Goal: Task Accomplishment & Management: Manage account settings

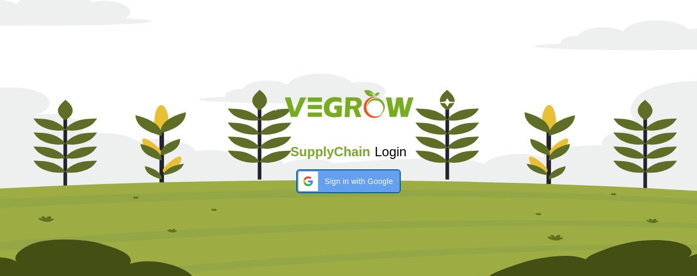
click at [337, 170] on div "Sign in with Google Sign in with Google. Opens in new tab" at bounding box center [348, 181] width 89 height 22
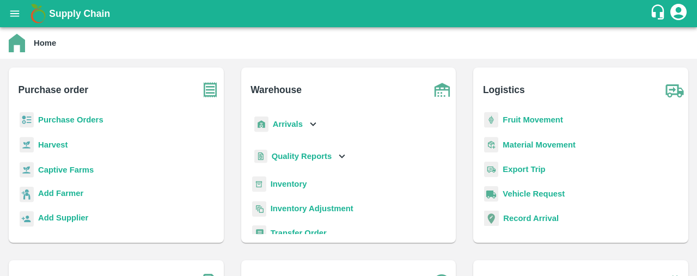
click at [316, 123] on icon at bounding box center [313, 124] width 12 height 12
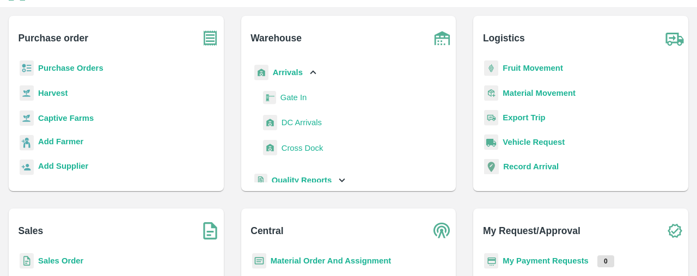
scroll to position [50, 0]
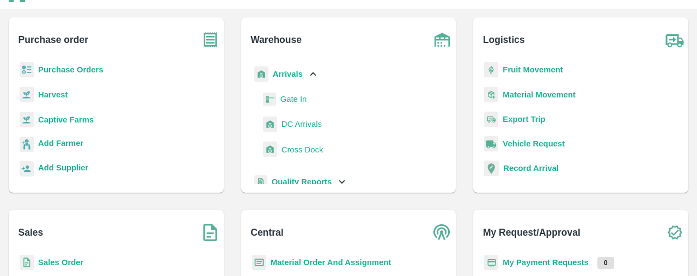
click at [301, 71] on b "Arrivals" at bounding box center [288, 74] width 30 height 9
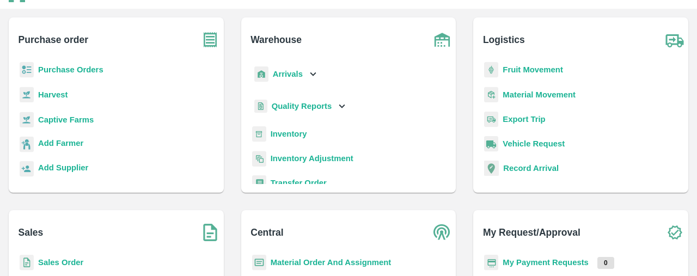
click at [289, 131] on b "Inventory" at bounding box center [289, 134] width 36 height 9
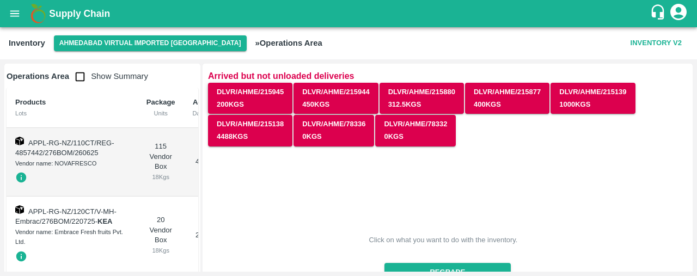
click at [253, 99] on button "DLVR/AHME/215945 200 Kgs" at bounding box center [250, 99] width 84 height 32
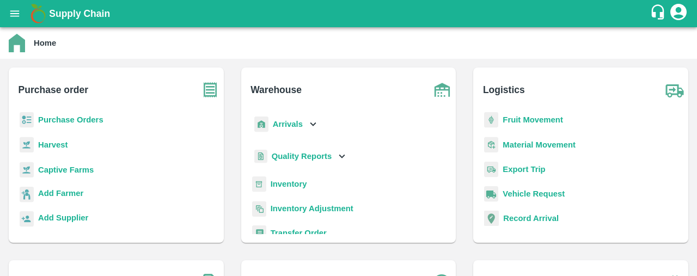
click at [299, 180] on b "Inventory" at bounding box center [289, 184] width 36 height 9
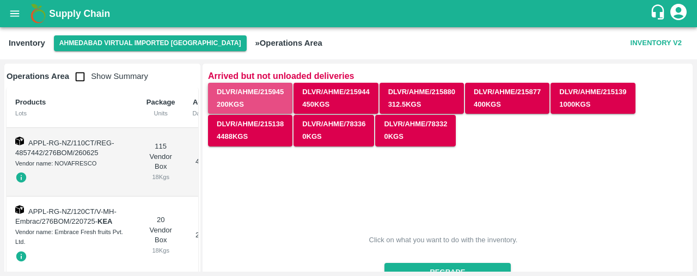
click at [259, 101] on button "DLVR/AHME/215945 200 Kgs" at bounding box center [250, 99] width 84 height 32
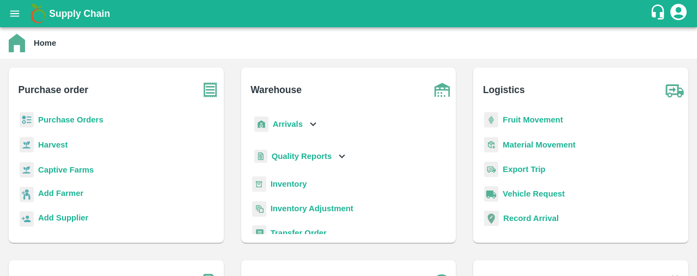
click at [292, 127] on b "Arrivals" at bounding box center [288, 124] width 30 height 9
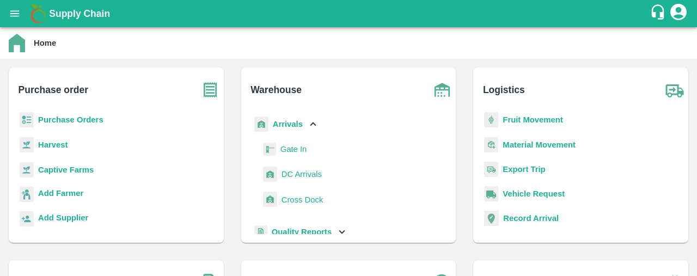
click at [290, 120] on b "Arrivals" at bounding box center [288, 124] width 30 height 9
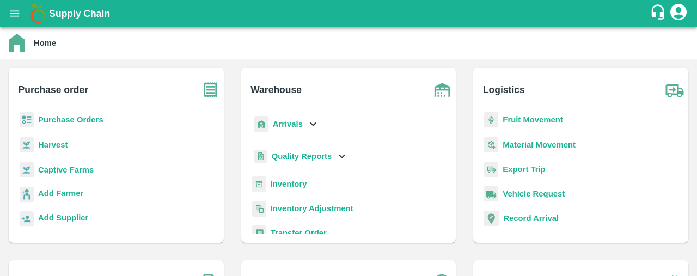
click at [284, 181] on b "Inventory" at bounding box center [289, 184] width 36 height 9
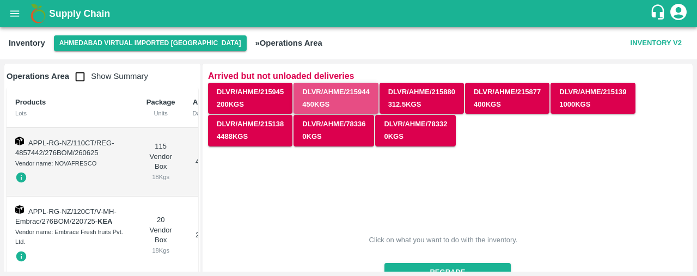
click at [333, 102] on button "DLVR/AHME/215944 450 Kgs" at bounding box center [335, 99] width 84 height 32
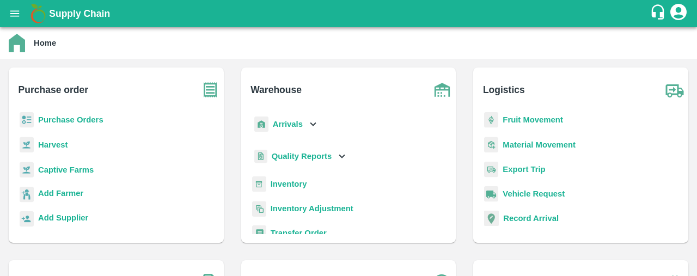
click at [299, 181] on b "Inventory" at bounding box center [289, 184] width 36 height 9
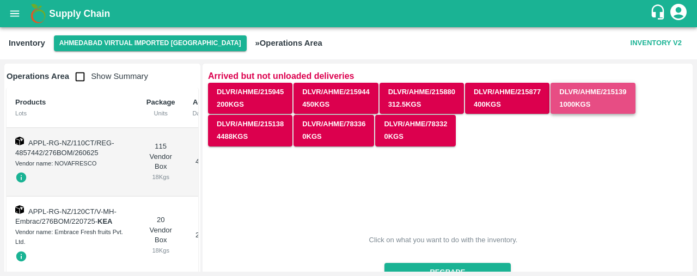
click at [583, 93] on button "DLVR/AHME/215139 1000 Kgs" at bounding box center [592, 99] width 84 height 32
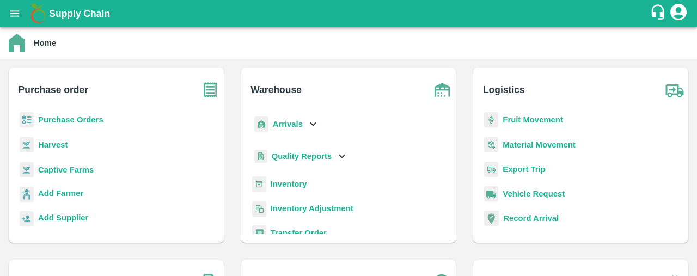
click at [295, 186] on b "Inventory" at bounding box center [289, 184] width 36 height 9
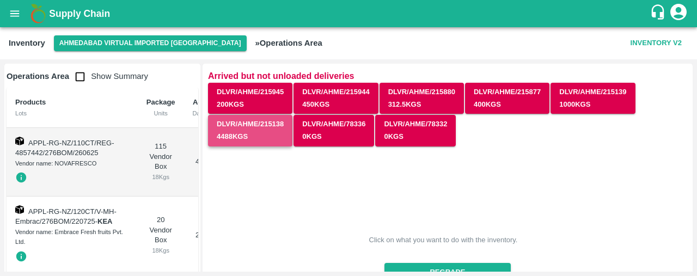
click at [247, 137] on button "DLVR/AHME/215138 4488 Kgs" at bounding box center [250, 131] width 84 height 32
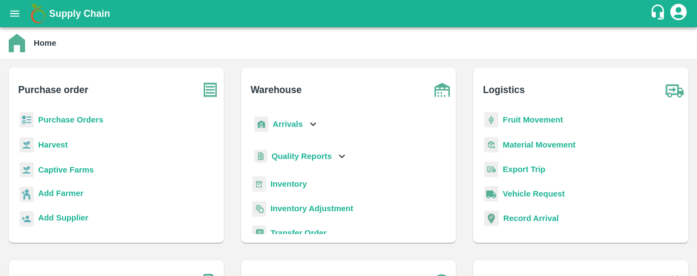
click at [307, 127] on icon at bounding box center [313, 124] width 12 height 12
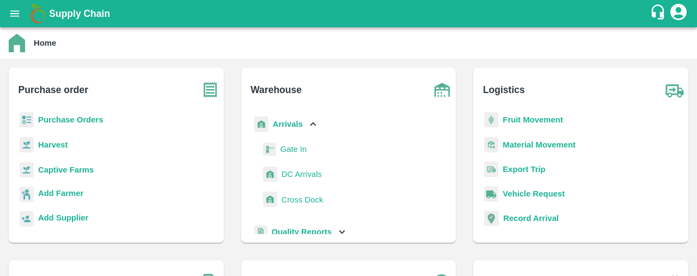
click at [293, 174] on span "DC Arrivals" at bounding box center [302, 174] width 40 height 12
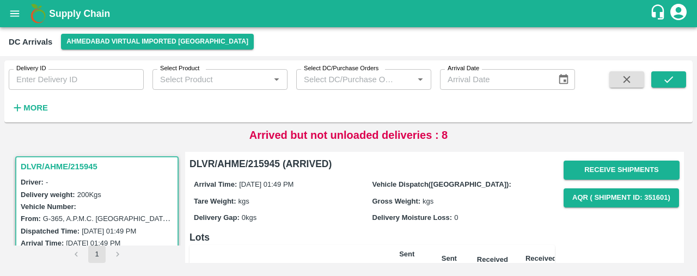
drag, startPoint x: 696, startPoint y: 96, endPoint x: 696, endPoint y: 126, distance: 29.4
click at [696, 126] on div "Delivery ID Delivery ID Select Product Select Product   * Select DC/Purchase Or…" at bounding box center [348, 166] width 697 height 220
click at [613, 170] on button "Receive Shipments" at bounding box center [622, 170] width 116 height 19
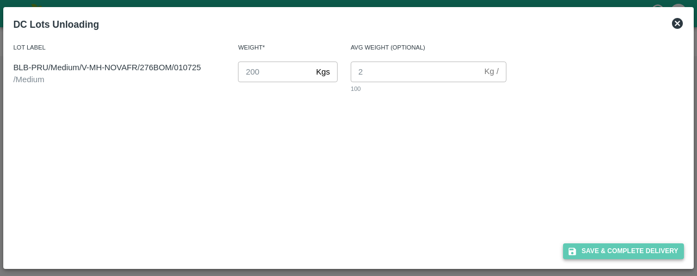
click at [631, 245] on button "Save & Complete Delivery" at bounding box center [623, 251] width 121 height 16
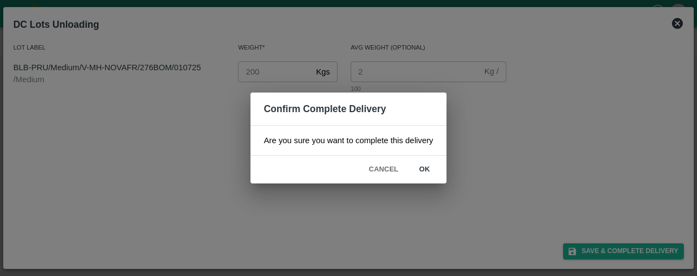
click at [423, 165] on button "ok" at bounding box center [424, 169] width 35 height 19
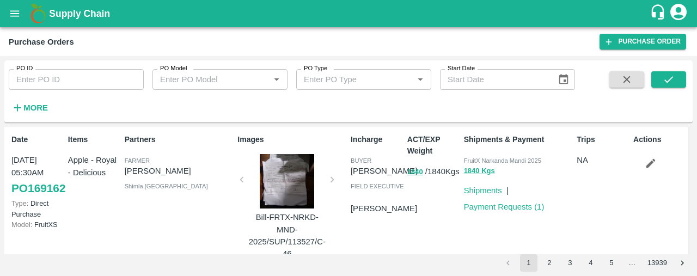
click at [299, 169] on div at bounding box center [287, 181] width 82 height 54
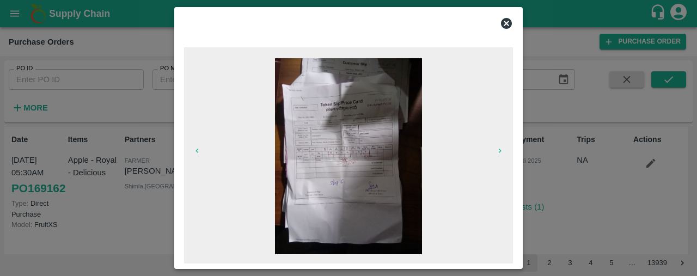
click at [509, 23] on icon at bounding box center [506, 23] width 11 height 11
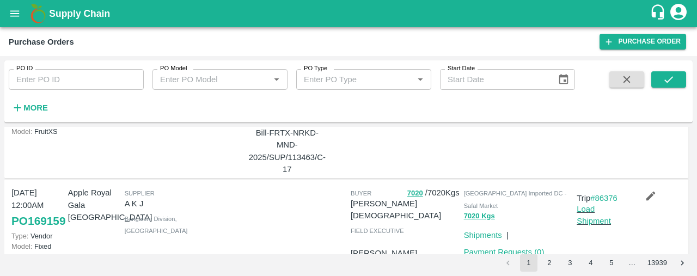
scroll to position [217, 0]
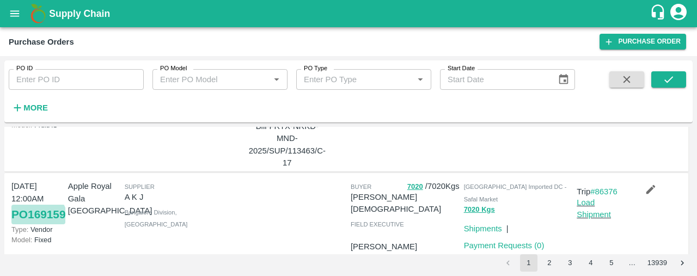
click at [19, 224] on link "PO 169159" at bounding box center [38, 215] width 54 height 20
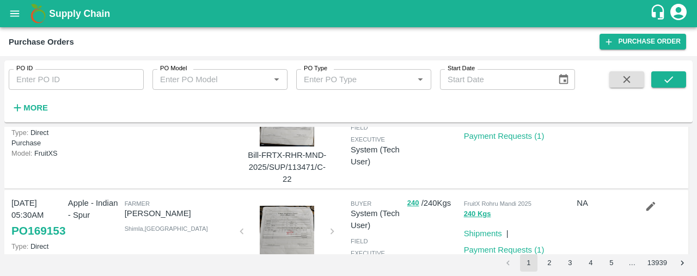
scroll to position [885, 0]
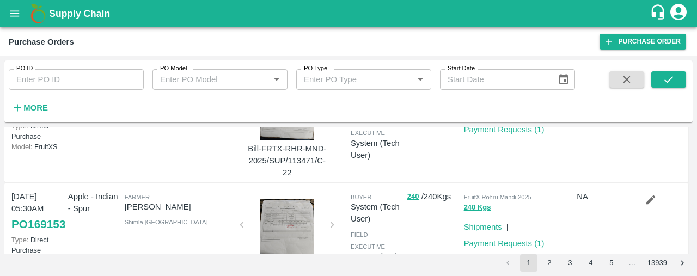
drag, startPoint x: 689, startPoint y: 227, endPoint x: 696, endPoint y: 244, distance: 18.8
click at [696, 244] on div "PO ID PO ID PO Model PO Model   * PO Type PO Type   * Start Date Start Date Mor…" at bounding box center [348, 166] width 697 height 220
click at [25, 106] on strong "More" at bounding box center [35, 107] width 25 height 9
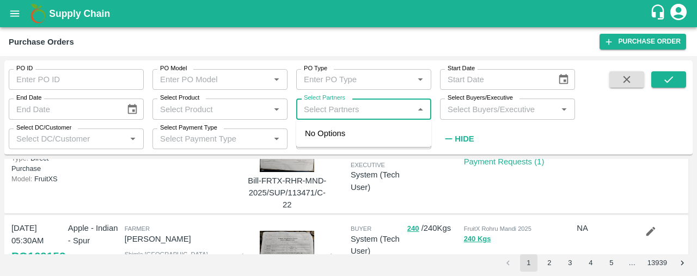
click at [323, 111] on input "Select Partners" at bounding box center [354, 109] width 111 height 14
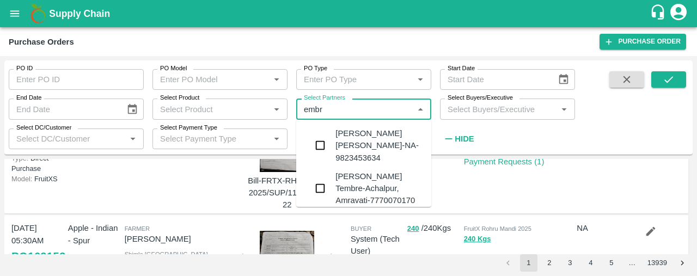
type input "embra"
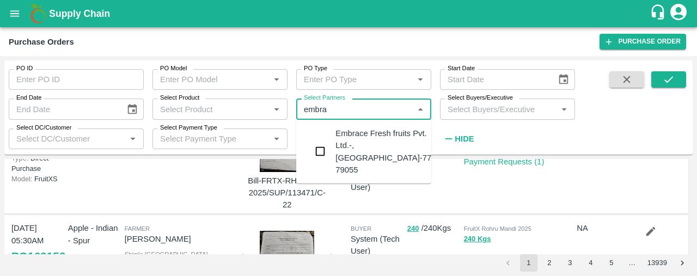
click at [321, 143] on input "checkbox" at bounding box center [320, 151] width 22 height 22
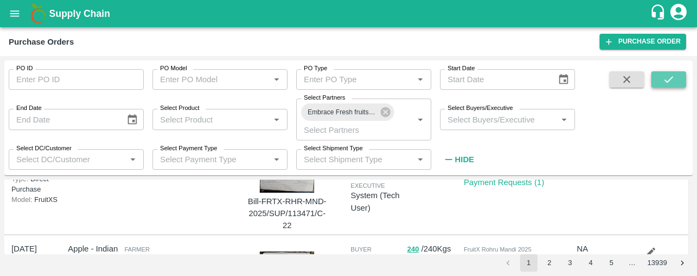
click at [674, 77] on icon "submit" at bounding box center [669, 80] width 12 height 12
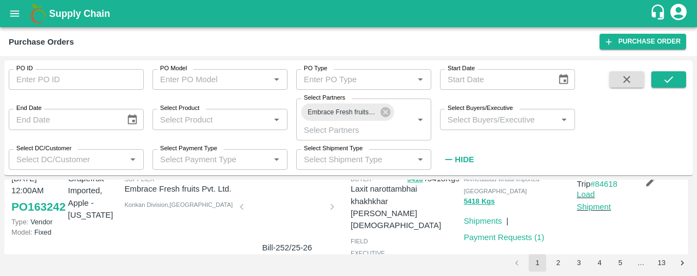
scroll to position [0, 0]
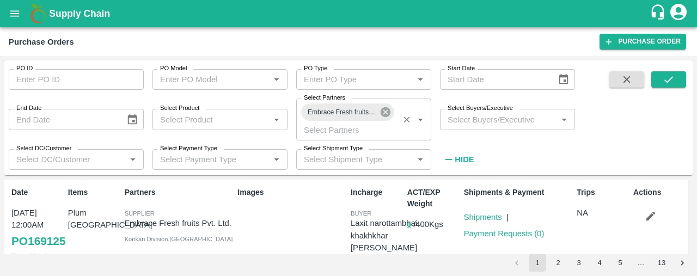
click at [388, 113] on icon at bounding box center [386, 112] width 10 height 10
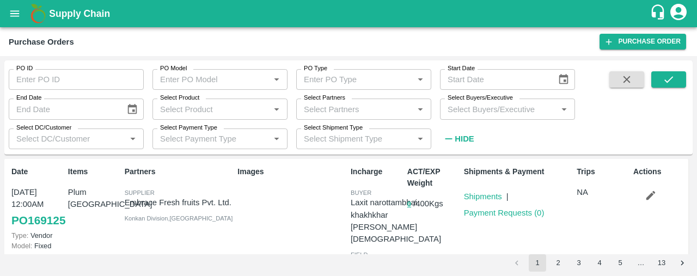
click at [369, 113] on input "Select Partners" at bounding box center [354, 109] width 111 height 14
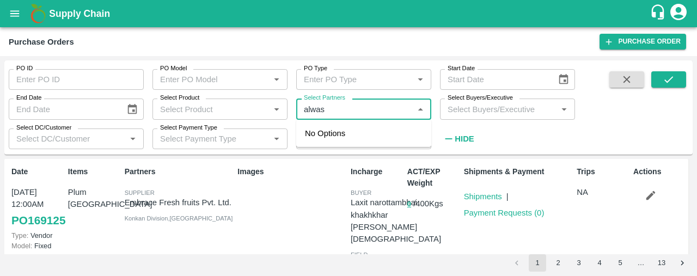
type input "alwasl"
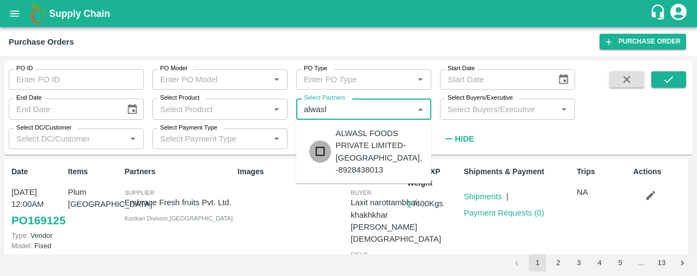
click at [317, 142] on input "checkbox" at bounding box center [320, 151] width 22 height 22
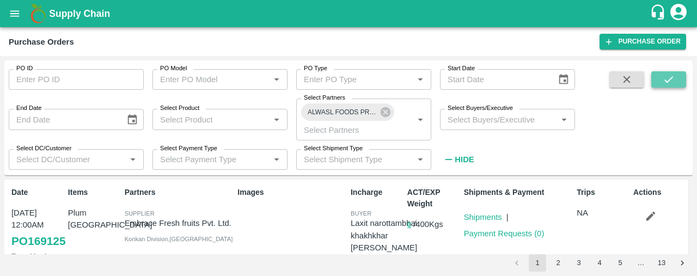
click at [663, 77] on icon "submit" at bounding box center [669, 80] width 12 height 12
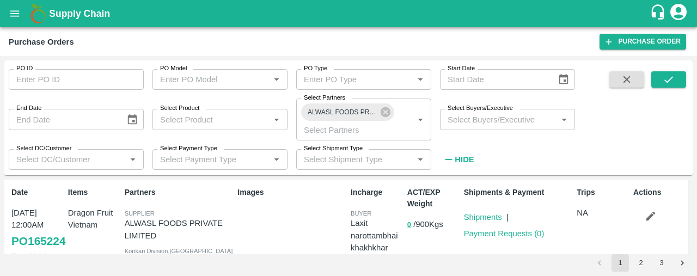
click at [651, 71] on button "submit" at bounding box center [668, 79] width 35 height 16
click at [383, 113] on icon at bounding box center [386, 112] width 10 height 10
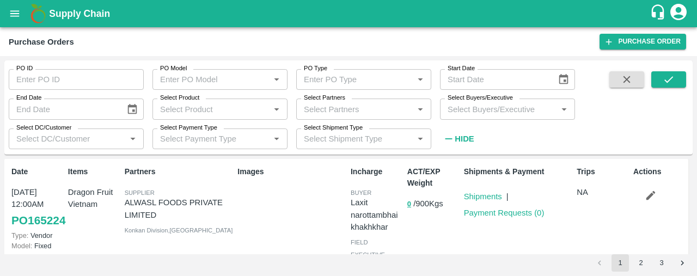
click at [327, 106] on input "Select Partners" at bounding box center [354, 109] width 111 height 14
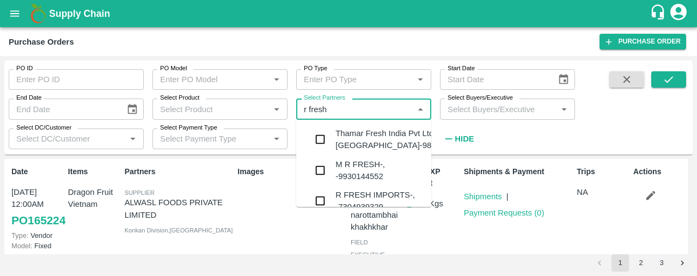
click at [351, 111] on input "Select Partners" at bounding box center [354, 109] width 111 height 14
type input "r"
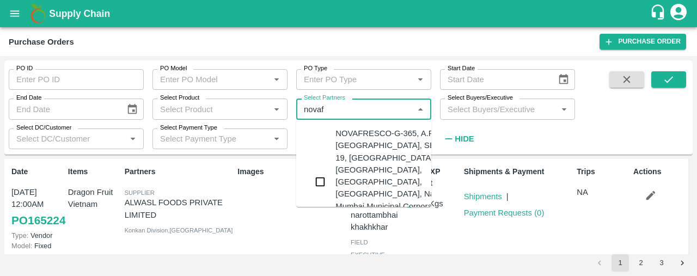
type input "novafr"
click at [320, 178] on input "checkbox" at bounding box center [320, 182] width 22 height 22
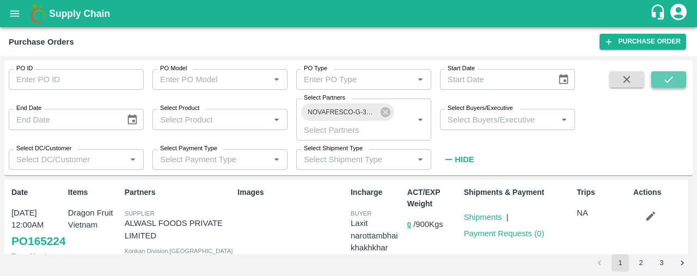
click at [670, 85] on icon "submit" at bounding box center [669, 80] width 12 height 12
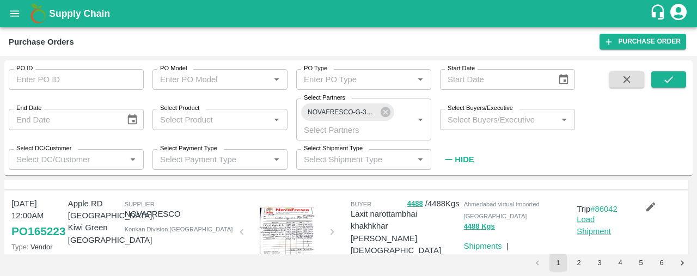
scroll to position [215, 0]
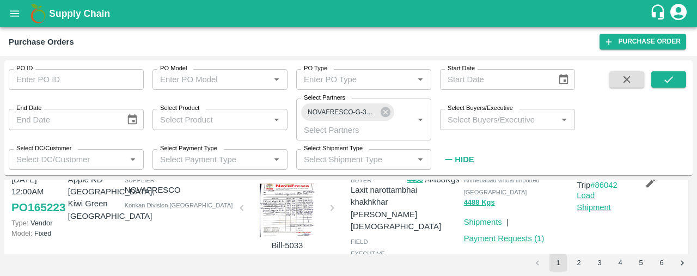
click at [512, 236] on link "Payment Requests ( 1 )" at bounding box center [504, 238] width 81 height 9
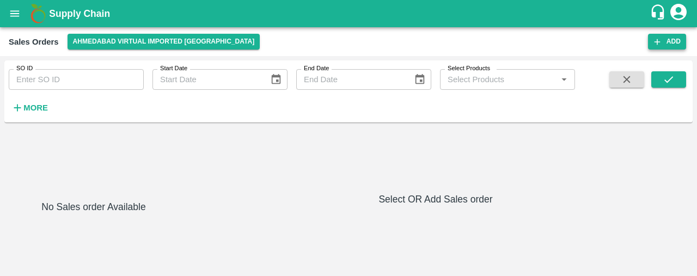
click at [667, 39] on button "Add" at bounding box center [667, 42] width 38 height 16
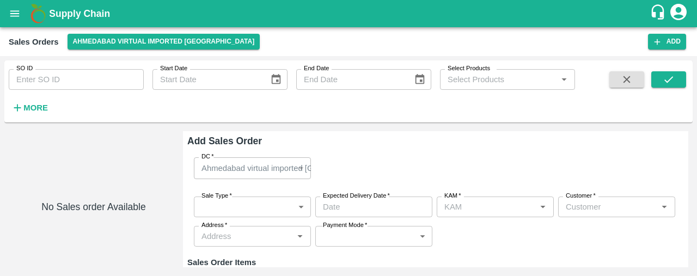
type input "Laxit narottambhai khakhkhar"
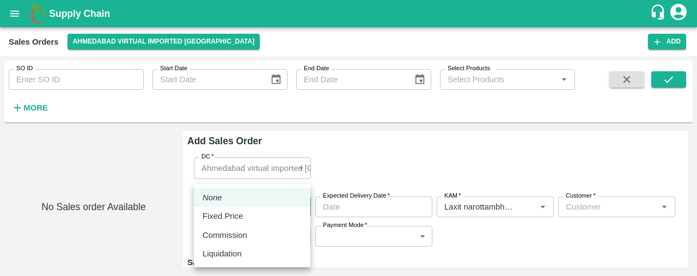
click at [215, 201] on body "Supply Chain Sales Orders Ahmedabad virtual imported DC Add SO ID SO ID Start D…" at bounding box center [348, 138] width 697 height 276
click at [219, 213] on p "Fixed Price" at bounding box center [223, 216] width 40 height 12
type input "1"
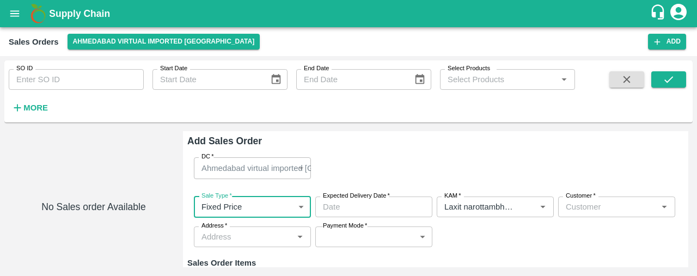
type input "DD/MM/YYYY hh:mm aa"
click at [349, 205] on input "DD/MM/YYYY hh:mm aa" at bounding box center [369, 207] width 109 height 21
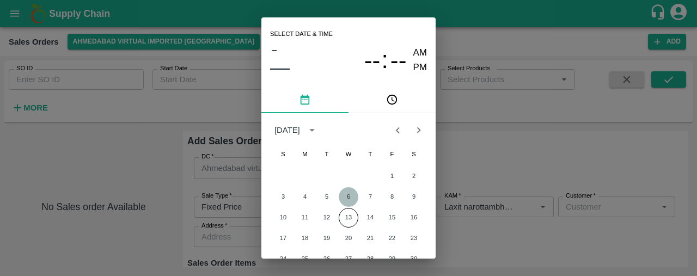
click at [349, 205] on button "6" at bounding box center [349, 197] width 20 height 20
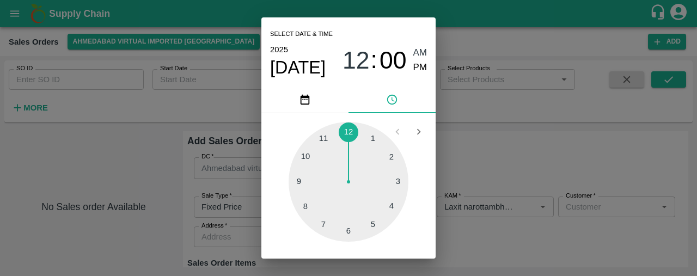
click at [346, 128] on div at bounding box center [349, 182] width 120 height 120
click at [418, 66] on span "PM" at bounding box center [420, 67] width 14 height 15
click at [418, 50] on span "AM" at bounding box center [420, 53] width 14 height 15
type input "06/08/2025 12:00 AM"
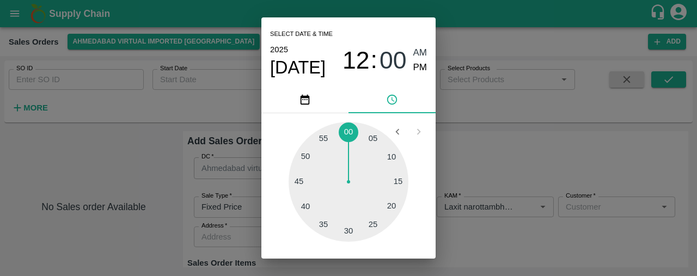
click at [482, 177] on div "Select date & time 2025 Aug 6 12 : 00 AM PM 05 10 15 20 25 30 35 40 45 50 55 00…" at bounding box center [348, 138] width 697 height 276
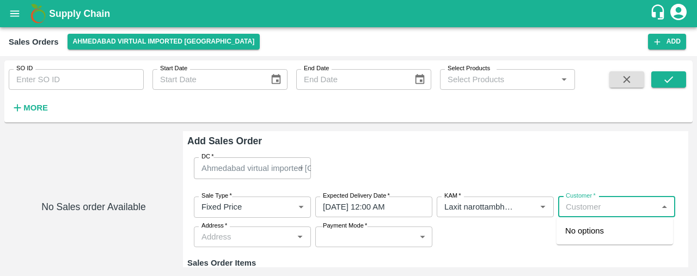
click at [590, 208] on input "Customer   *" at bounding box center [607, 207] width 93 height 14
click at [540, 206] on icon "Open" at bounding box center [542, 207] width 5 height 3
type input "shree krishna"
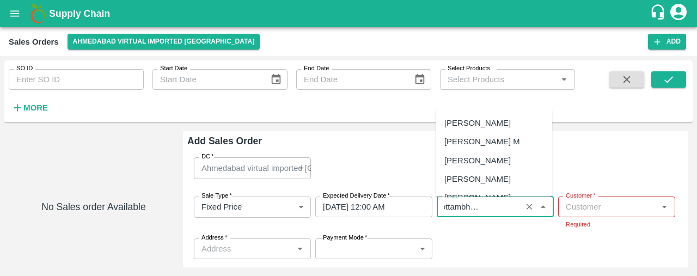
scroll to position [658, 0]
click at [528, 207] on icon "Clear" at bounding box center [529, 207] width 10 height 10
type input "j"
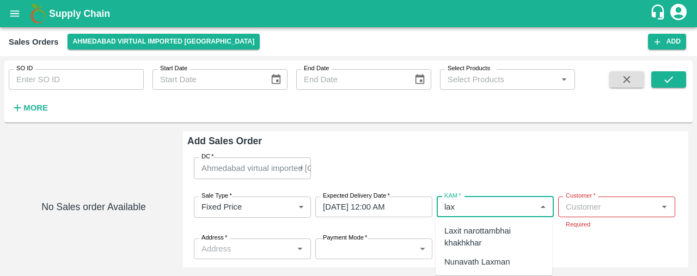
click at [521, 234] on div "Laxit narottambhai khakhkhar" at bounding box center [493, 237] width 99 height 25
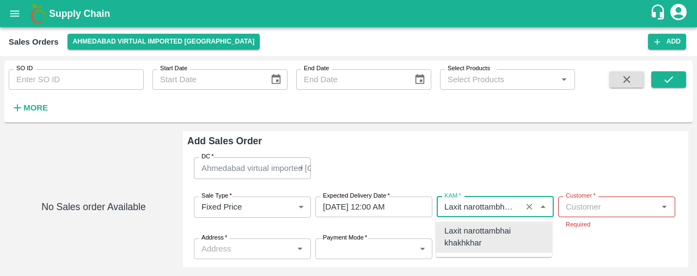
click at [499, 248] on div "Laxit narottambhai khakhkhar" at bounding box center [493, 237] width 99 height 25
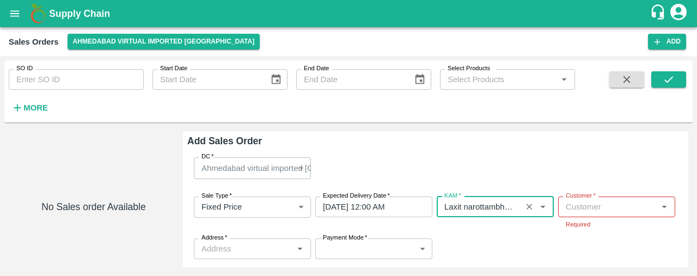
type input "Laxit narottambhai khakhkhar"
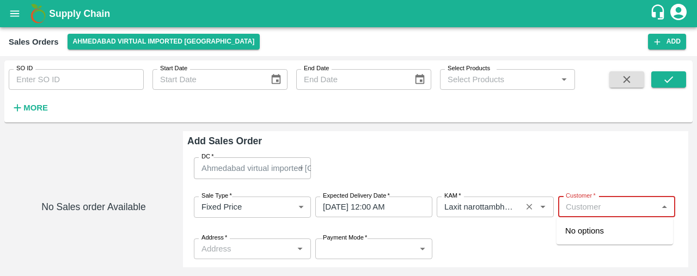
click at [604, 201] on input "Customer   *" at bounding box center [607, 207] width 93 height 14
type input "s"
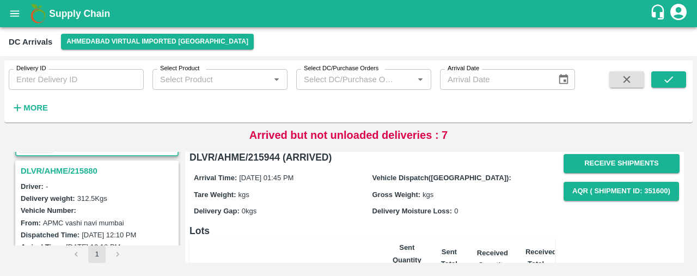
scroll to position [141, 0]
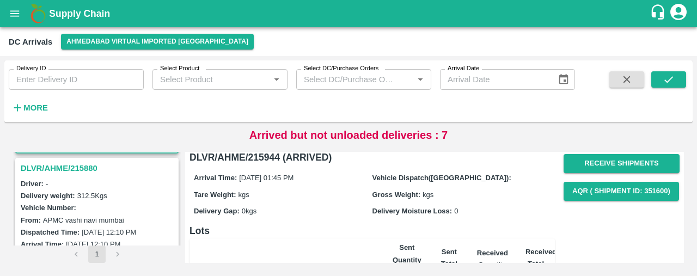
click at [72, 164] on h3 "DLVR/AHME/215880" at bounding box center [99, 168] width 156 height 14
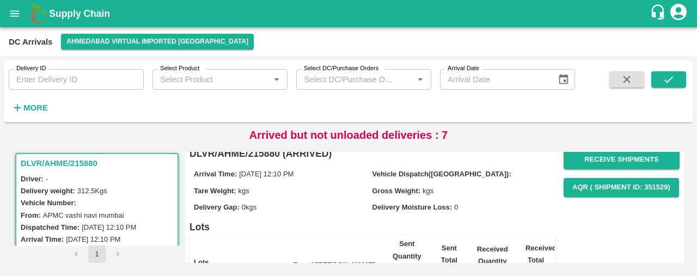
scroll to position [3, 0]
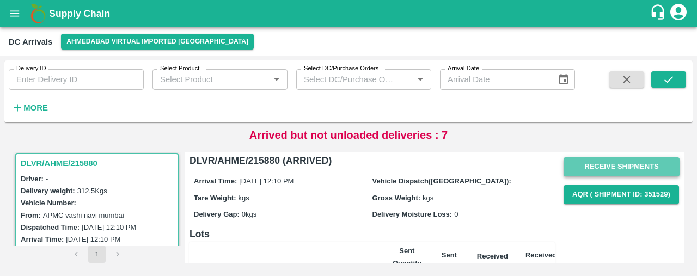
click at [643, 164] on button "Receive Shipments" at bounding box center [622, 166] width 116 height 19
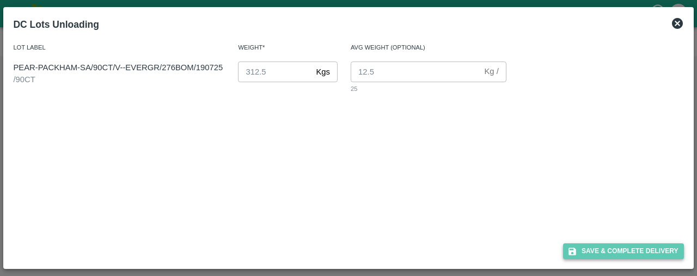
click at [632, 244] on button "Save & Complete Delivery" at bounding box center [623, 251] width 121 height 16
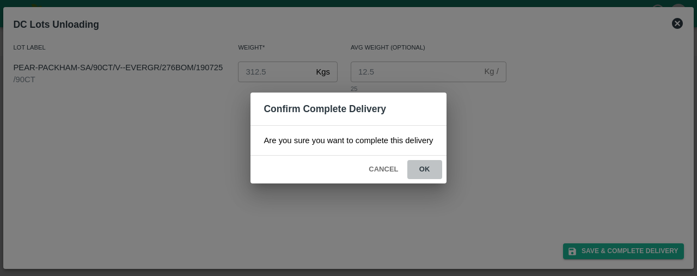
click at [425, 165] on button "ok" at bounding box center [424, 169] width 35 height 19
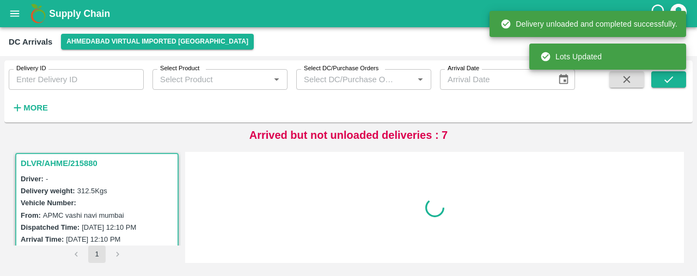
scroll to position [0, 0]
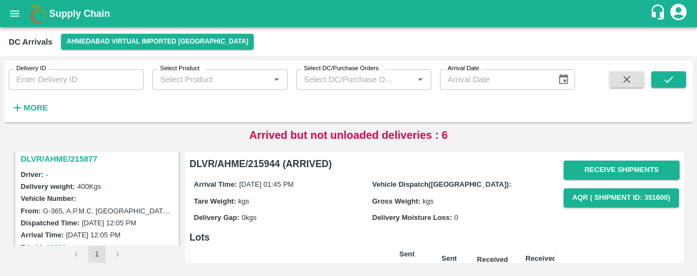
scroll to position [157, 0]
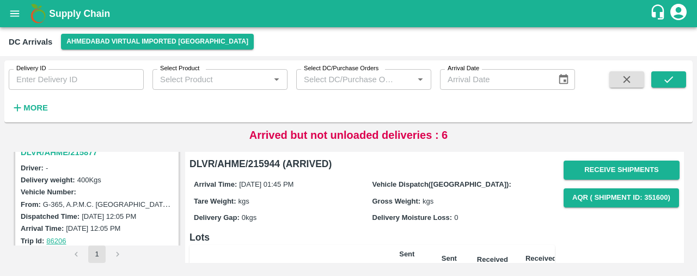
click at [84, 154] on h3 "DLVR/AHME/215877" at bounding box center [99, 152] width 156 height 14
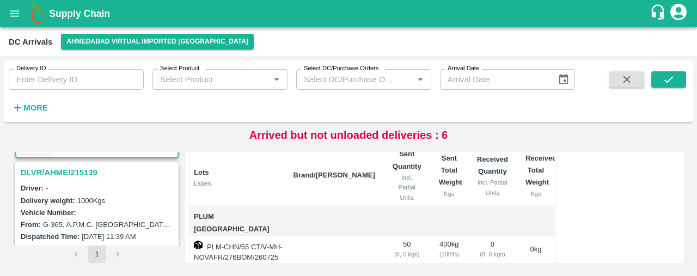
scroll to position [286, 0]
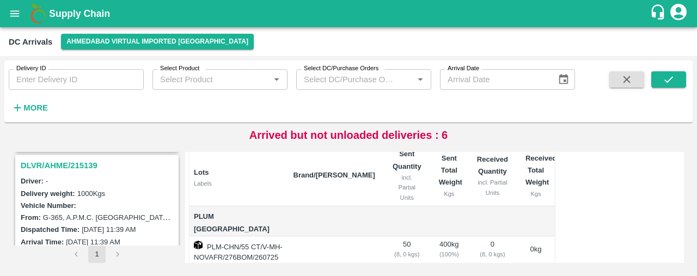
click at [75, 163] on h3 "DLVR/AHME/215139" at bounding box center [99, 165] width 156 height 14
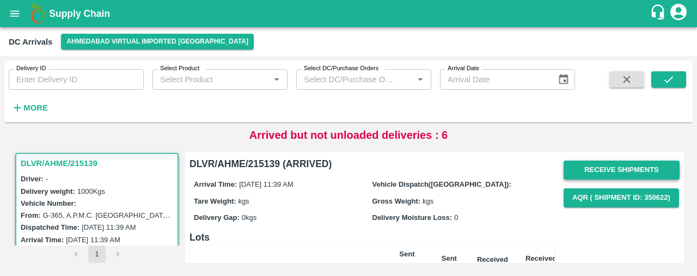
click at [630, 177] on button "Receive Shipments" at bounding box center [622, 170] width 116 height 19
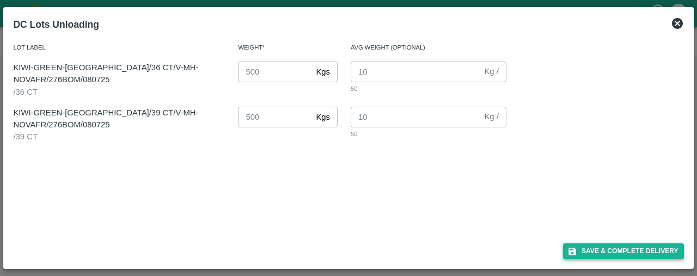
click at [629, 253] on button "Save & Complete Delivery" at bounding box center [623, 251] width 121 height 16
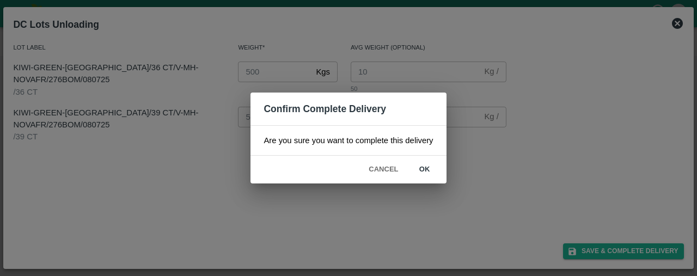
click at [425, 168] on button "ok" at bounding box center [424, 169] width 35 height 19
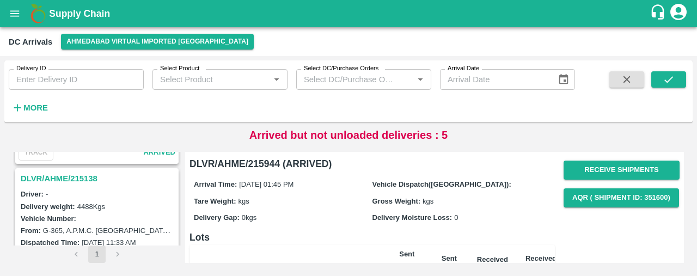
scroll to position [268, 0]
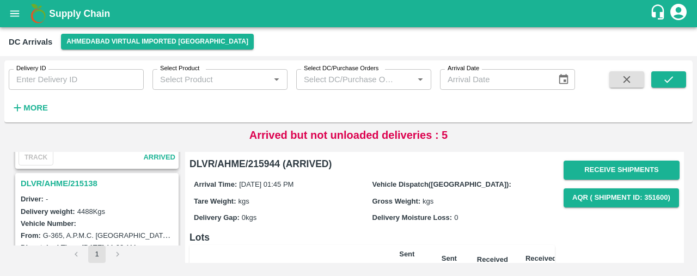
click at [77, 182] on h3 "DLVR/AHME/215138" at bounding box center [99, 183] width 156 height 14
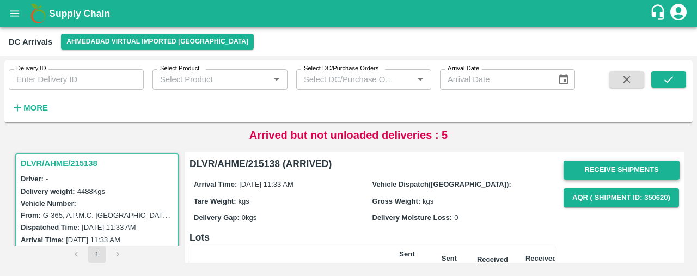
click at [636, 170] on button "Receive Shipments" at bounding box center [622, 170] width 116 height 19
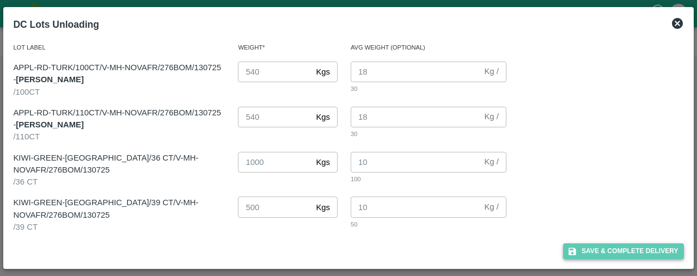
click at [607, 251] on button "Save & Complete Delivery" at bounding box center [623, 251] width 121 height 16
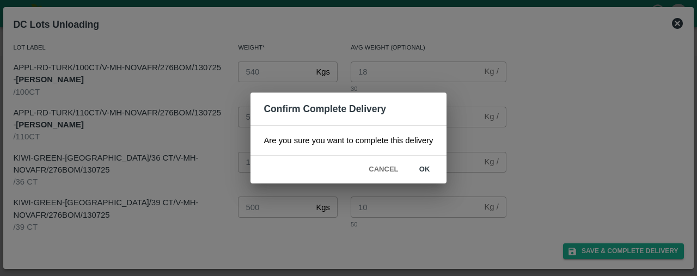
click at [423, 165] on button "ok" at bounding box center [424, 169] width 35 height 19
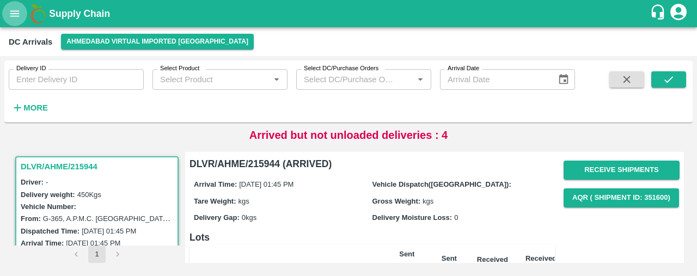
click at [9, 16] on icon "open drawer" at bounding box center [15, 14] width 12 height 12
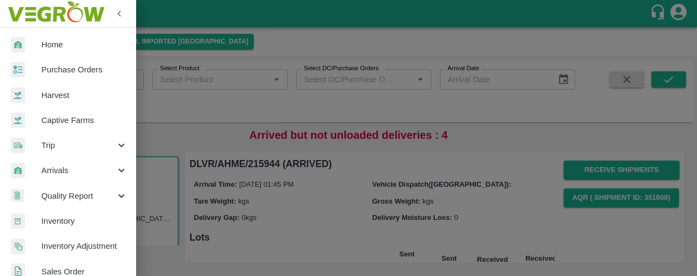
click at [38, 42] on div at bounding box center [26, 45] width 30 height 16
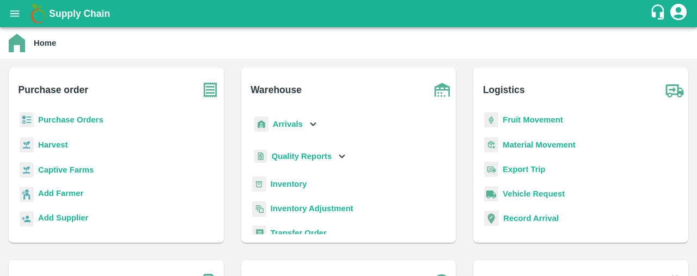
click at [280, 185] on b "Inventory" at bounding box center [289, 184] width 36 height 9
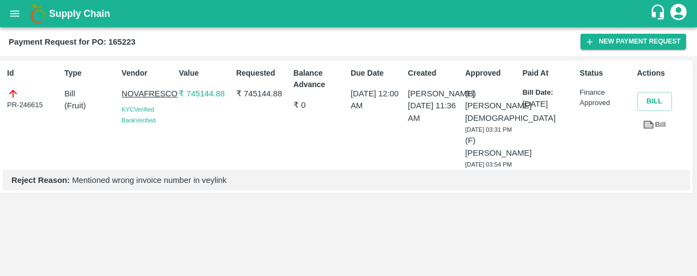
drag, startPoint x: 696, startPoint y: 78, endPoint x: 695, endPoint y: 128, distance: 49.6
click at [695, 128] on div "Id PR-246615 Type Bill ( Fruit ) Vendor NOVAFRESCO KYC Verified Bank Verified V…" at bounding box center [348, 166] width 697 height 220
drag, startPoint x: 341, startPoint y: 213, endPoint x: 427, endPoint y: 214, distance: 86.0
click at [427, 214] on div "Id PR-246615 Type Bill ( Fruit ) Vendor NOVAFRESCO KYC Verified Bank Verified V…" at bounding box center [348, 166] width 697 height 220
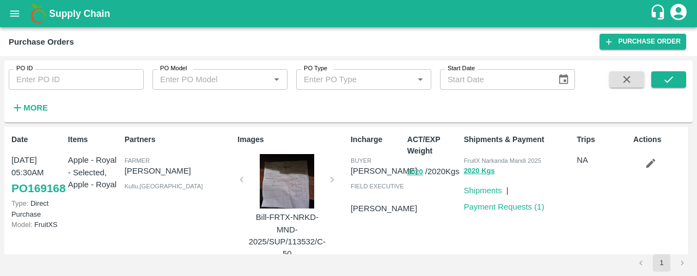
click at [37, 101] on h6 "More" at bounding box center [35, 108] width 25 height 14
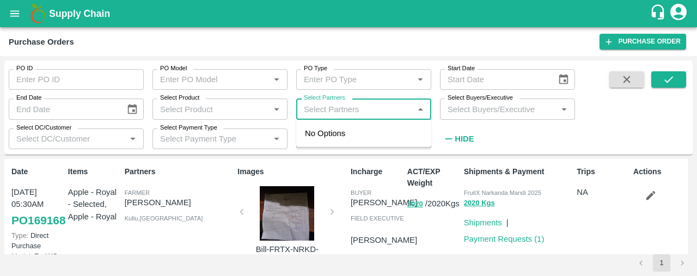
click at [329, 109] on input "Select Partners" at bounding box center [354, 109] width 111 height 14
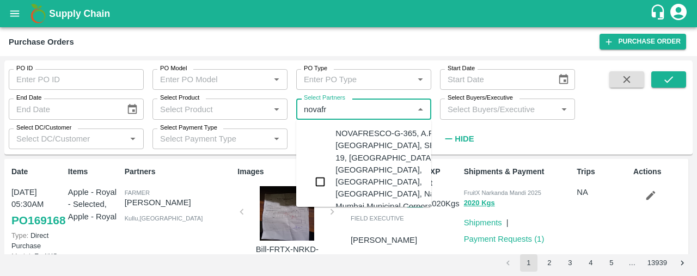
type input "novafre"
click at [322, 171] on input "checkbox" at bounding box center [320, 182] width 22 height 22
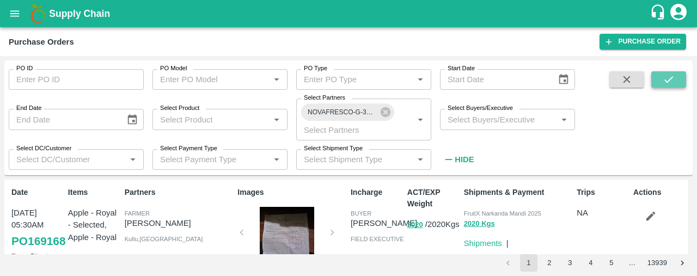
click at [673, 78] on icon "submit" at bounding box center [669, 80] width 12 height 12
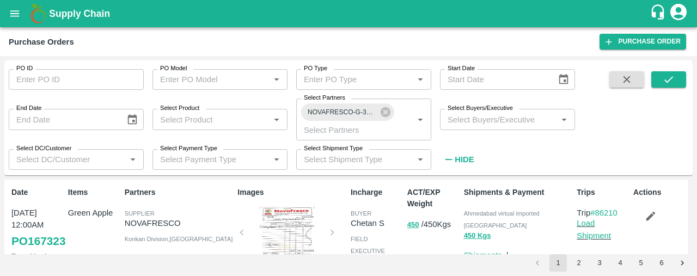
scroll to position [12, 0]
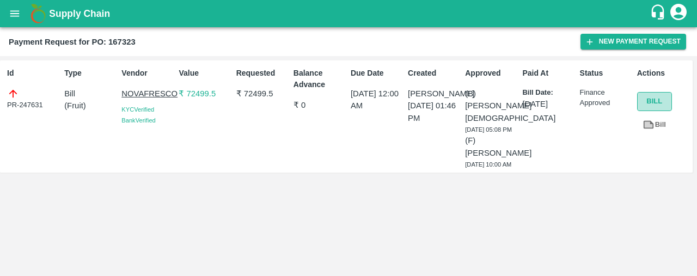
click at [656, 104] on button "Bill" at bounding box center [654, 101] width 35 height 19
drag, startPoint x: 461, startPoint y: 272, endPoint x: 526, endPoint y: 297, distance: 69.7
click at [526, 276] on html "Supply Chain Payment Request for PO: 167323 New Payment Request Id PR-247631 Ty…" at bounding box center [348, 138] width 697 height 276
click at [576, 230] on div "Id PR-247631 Type Bill ( Fruit ) Vendor NOVAFRESCO KYC Verified Bank Verified V…" at bounding box center [348, 166] width 697 height 220
click at [696, 199] on div "Id PR-247631 Type Bill ( Fruit ) Vendor NOVAFRESCO KYC Verified Bank Verified V…" at bounding box center [348, 166] width 697 height 220
